Goal: Find specific page/section: Find specific page/section

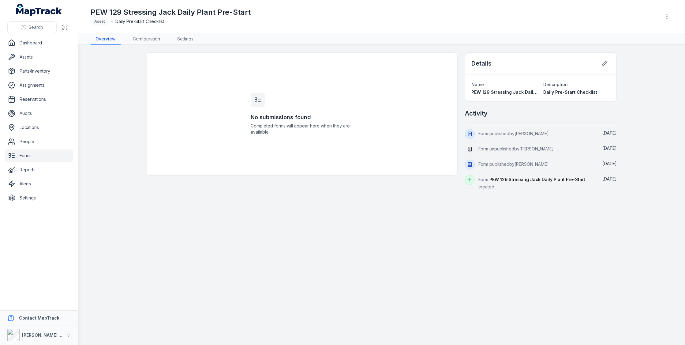
click at [32, 158] on link "Forms" at bounding box center [39, 155] width 68 height 12
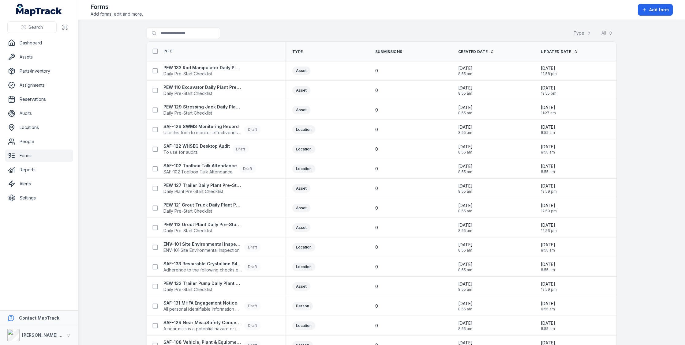
click at [33, 177] on ul "Dashboard Assets Parts/Inventory Assignments Reservations Audits Locations Peop…" at bounding box center [39, 120] width 68 height 167
click at [33, 180] on link "Alerts" at bounding box center [39, 184] width 68 height 12
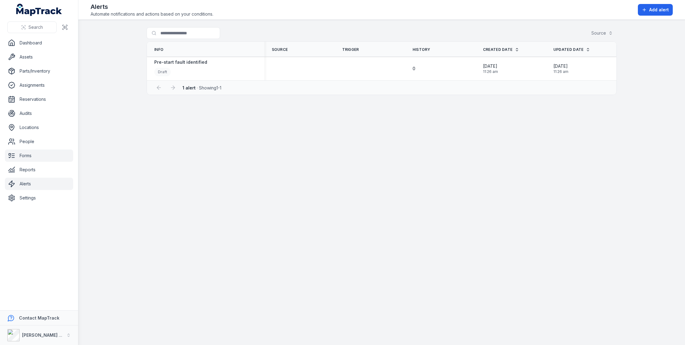
click at [35, 157] on link "Forms" at bounding box center [39, 155] width 68 height 12
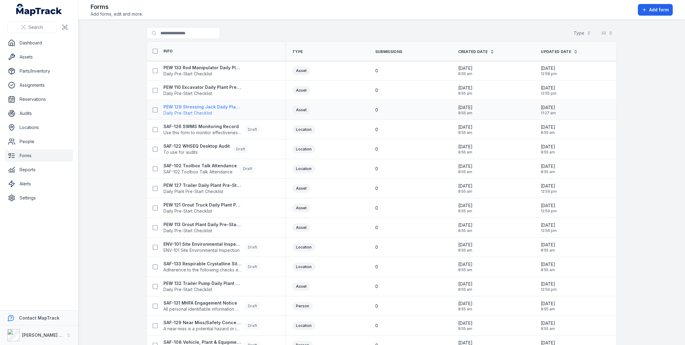
click at [224, 107] on strong "PEW 129 Stressing Jack Daily Plant Pre-Start" at bounding box center [202, 107] width 78 height 6
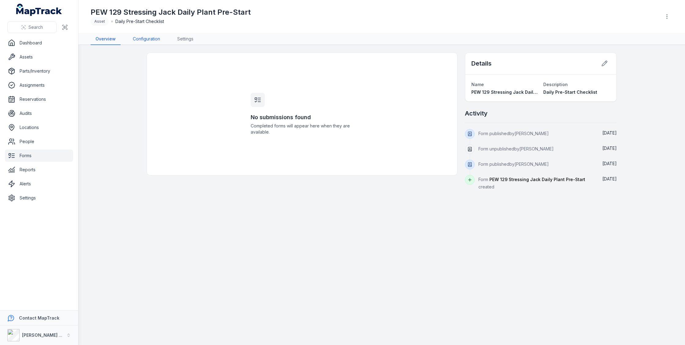
click at [150, 42] on link "Configuration" at bounding box center [146, 39] width 37 height 12
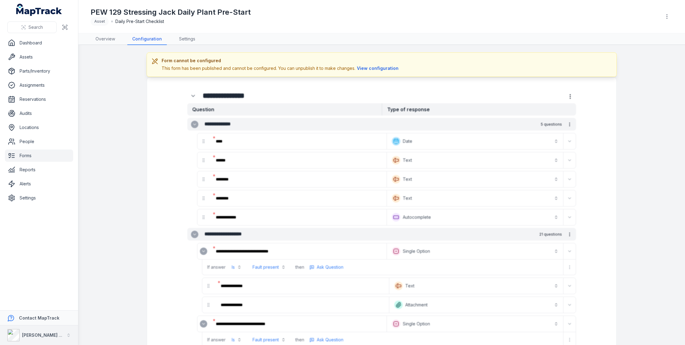
click at [29, 337] on strong "[PERSON_NAME] Asset Maintenance" at bounding box center [61, 334] width 79 height 5
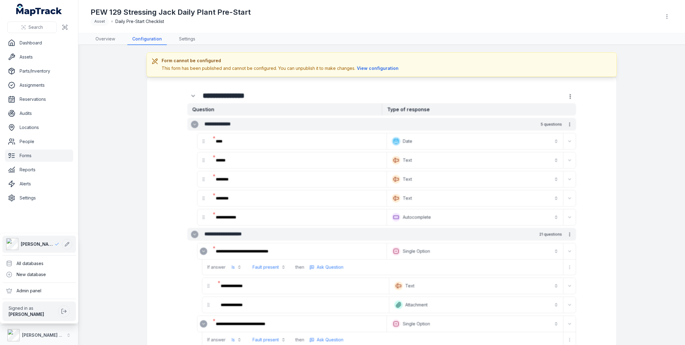
click at [52, 257] on div "[PERSON_NAME] Asset Maintenance All databases New database Admin panel Signed i…" at bounding box center [39, 278] width 78 height 90
click at [51, 258] on div "All databases" at bounding box center [38, 263] width 73 height 11
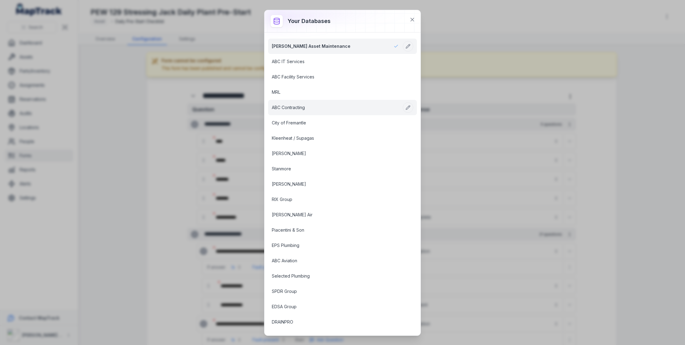
click at [297, 104] on link "ABC Contracting" at bounding box center [335, 107] width 127 height 6
